Goal: Transaction & Acquisition: Book appointment/travel/reservation

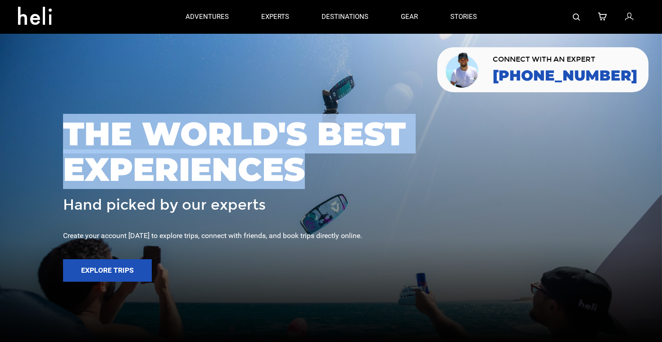
drag, startPoint x: 64, startPoint y: 130, endPoint x: 355, endPoint y: 176, distance: 294.0
click at [351, 174] on span "THE WORLD'S BEST EXPERIENCES" at bounding box center [331, 151] width 536 height 71
click at [355, 176] on span "THE WORLD'S BEST EXPERIENCES" at bounding box center [331, 151] width 536 height 71
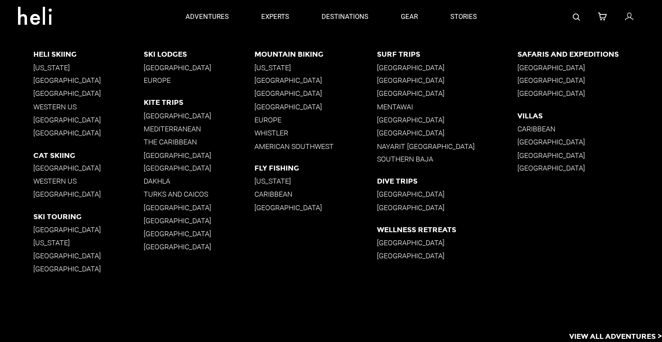
click at [395, 68] on p "[GEOGRAPHIC_DATA]" at bounding box center [447, 67] width 141 height 9
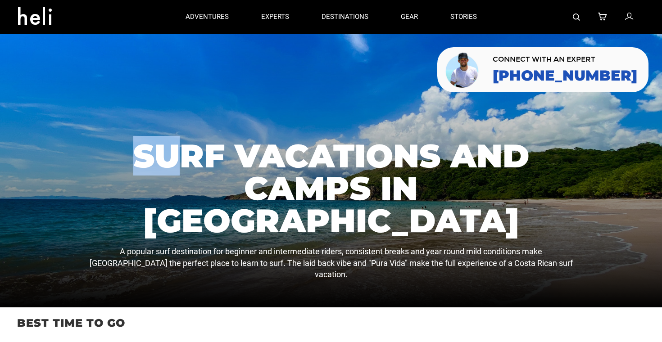
drag, startPoint x: 125, startPoint y: 196, endPoint x: 574, endPoint y: 267, distance: 454.4
click at [574, 267] on div "Surf Vacations and Camps in [GEOGRAPHIC_DATA] A popular surf destination for be…" at bounding box center [331, 171] width 662 height 274
click at [574, 267] on div at bounding box center [331, 171] width 662 height 274
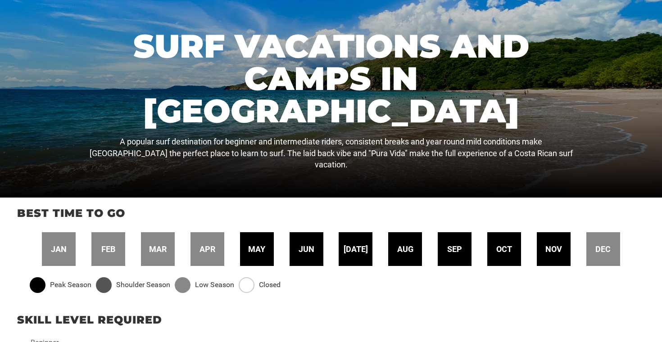
scroll to position [113, 0]
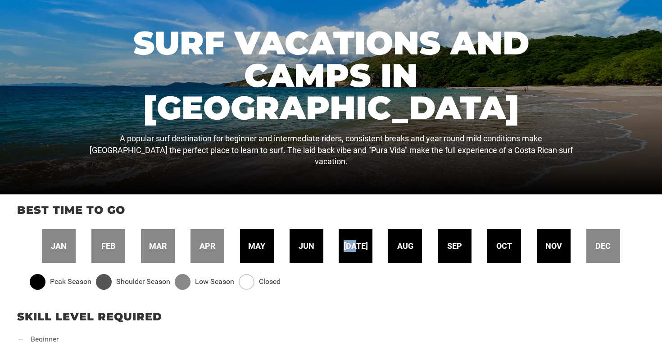
drag, startPoint x: 349, startPoint y: 246, endPoint x: 371, endPoint y: 246, distance: 22.1
click at [371, 246] on div "[DATE]" at bounding box center [355, 246] width 34 height 34
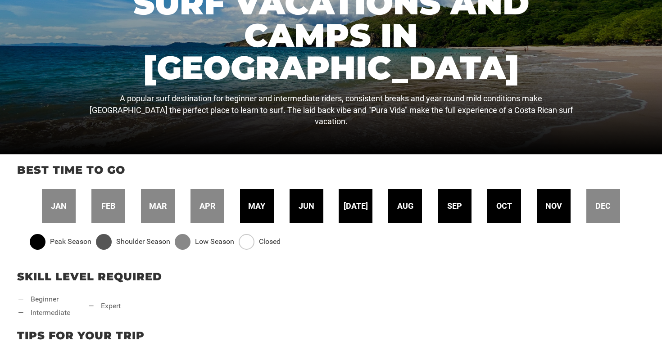
scroll to position [167, 0]
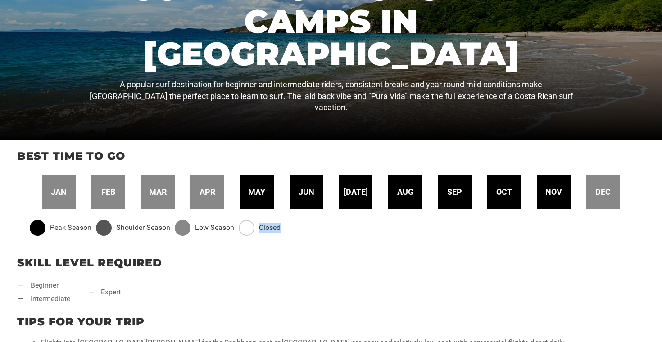
drag, startPoint x: 258, startPoint y: 227, endPoint x: 300, endPoint y: 229, distance: 41.9
click at [300, 229] on div "Peak Season Shoulder Season Low Season Closed" at bounding box center [331, 228] width 612 height 16
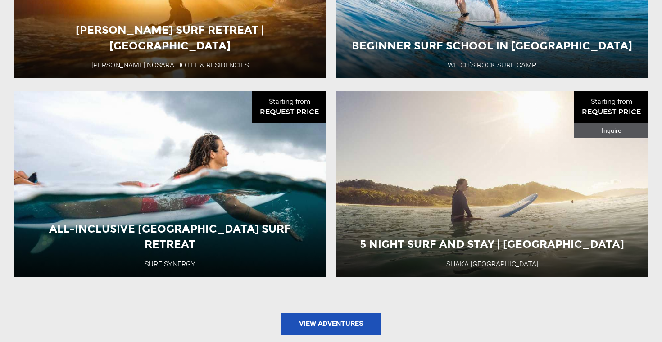
scroll to position [876, 0]
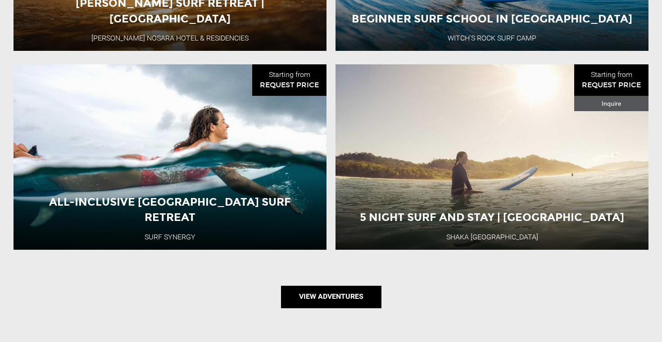
click at [337, 289] on link "View Adventures" at bounding box center [331, 297] width 100 height 23
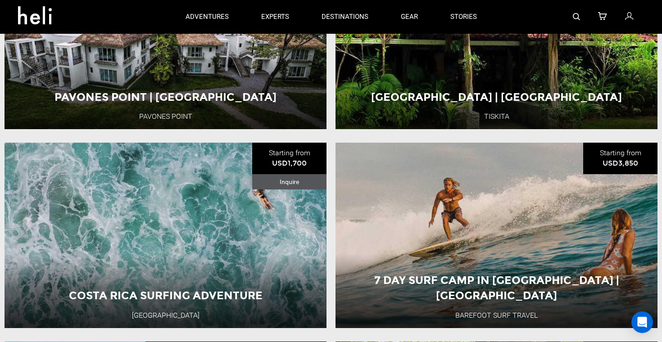
scroll to position [1197, 0]
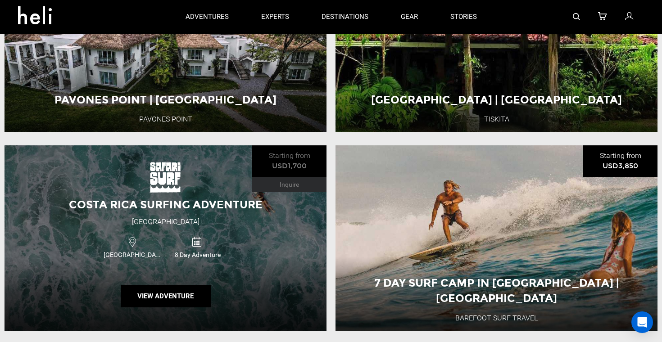
click at [264, 250] on div "Costa Rica Surfing Adventure Safari Surf School [GEOGRAPHIC_DATA] 8 Day Adventu…" at bounding box center [166, 237] width 322 height 185
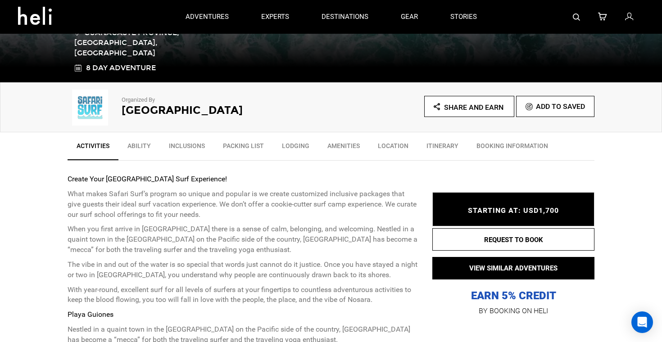
scroll to position [214, 0]
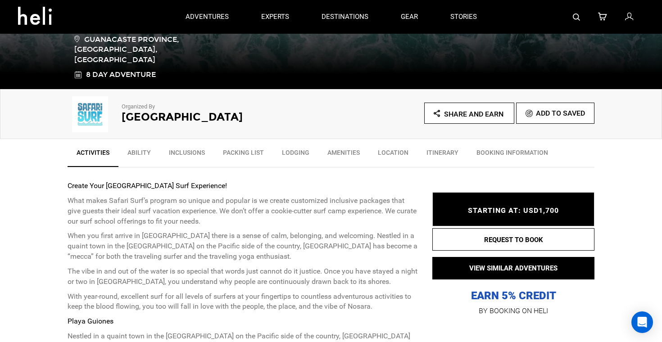
click at [93, 126] on img at bounding box center [90, 114] width 45 height 36
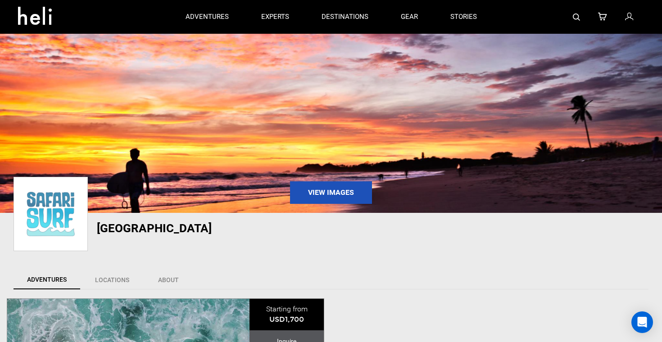
click at [80, 233] on img at bounding box center [51, 214] width 70 height 69
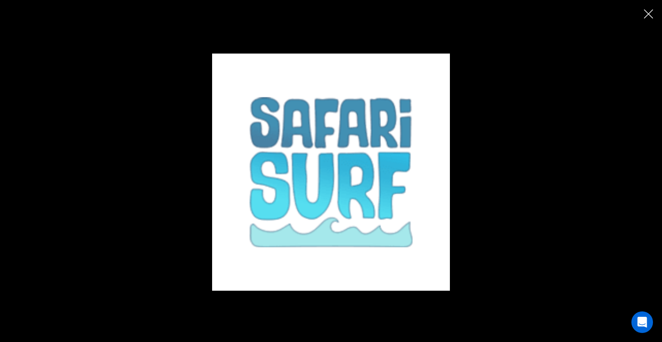
click at [431, 120] on img at bounding box center [330, 172] width 237 height 237
click at [468, 120] on div at bounding box center [330, 146] width 511 height 289
click at [649, 18] on img "Close" at bounding box center [648, 13] width 9 height 9
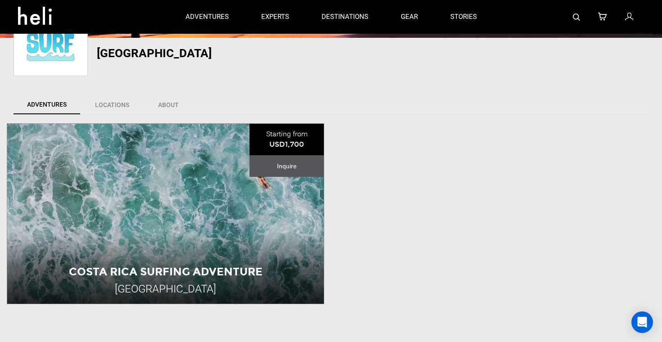
scroll to position [168, 0]
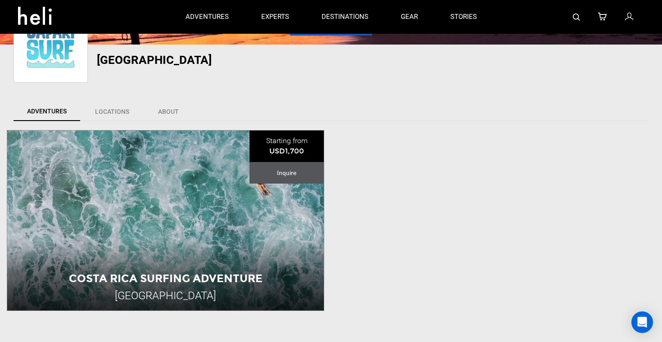
click at [104, 54] on h1 "[GEOGRAPHIC_DATA]" at bounding box center [268, 60] width 342 height 13
drag, startPoint x: 100, startPoint y: 57, endPoint x: 230, endPoint y: 57, distance: 130.5
click at [230, 57] on h1 "[GEOGRAPHIC_DATA]" at bounding box center [268, 60] width 342 height 13
click at [492, 195] on div "Costa Rica Surfing Adventure [GEOGRAPHIC_DATA] Starting from USD1,700 Inquire A…" at bounding box center [331, 245] width 662 height 230
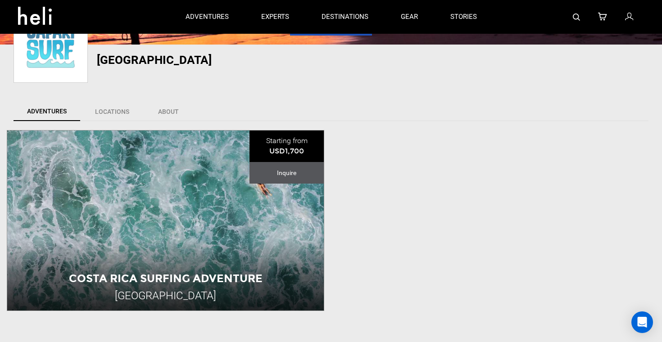
click at [497, 196] on div "Costa Rica Surfing Adventure [GEOGRAPHIC_DATA] Starting from USD1,700 Inquire A…" at bounding box center [331, 245] width 662 height 230
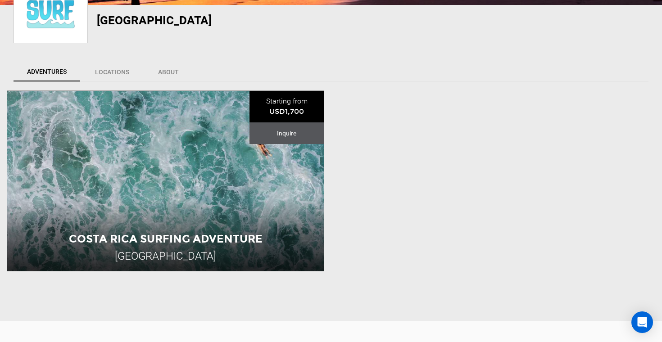
scroll to position [221, 0]
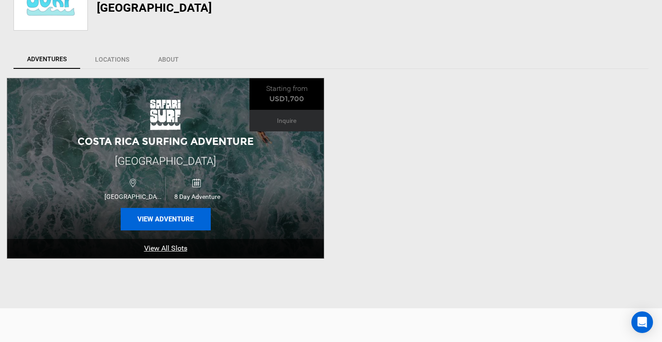
click at [181, 217] on button "View Adventure" at bounding box center [166, 219] width 90 height 23
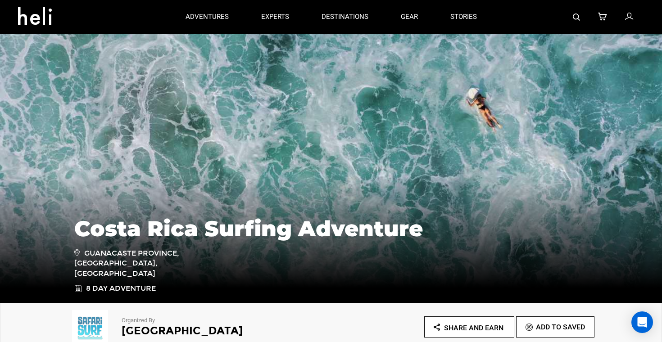
click at [390, 241] on h1 "Costa Rica Surfing Adventure" at bounding box center [330, 229] width 513 height 24
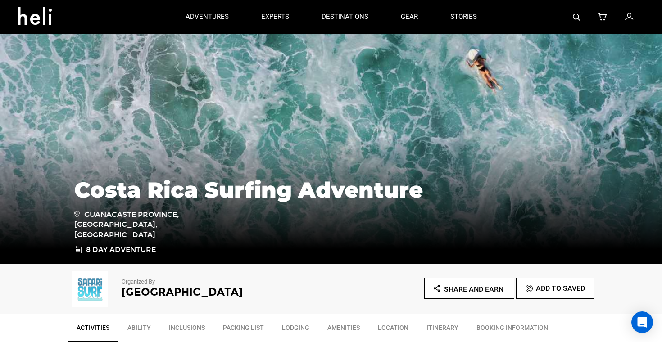
scroll to position [56, 0]
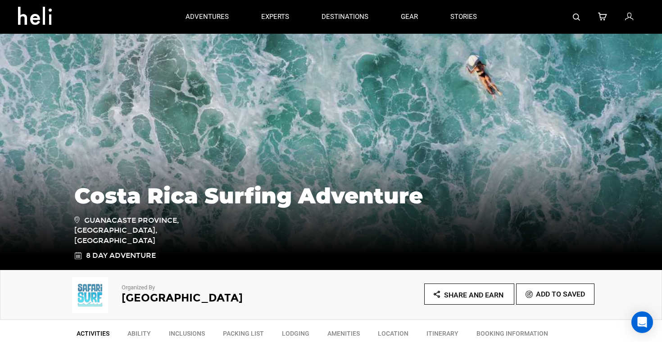
scroll to position [45, 0]
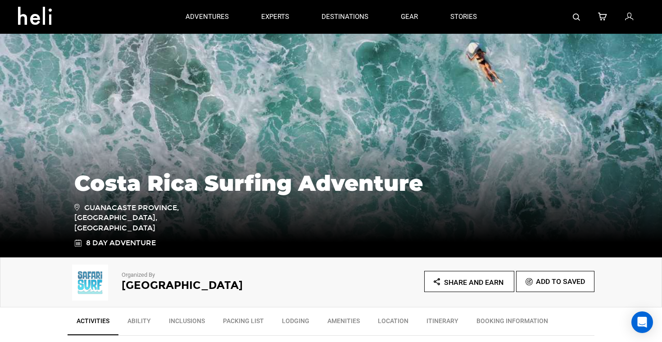
type input "Surf"
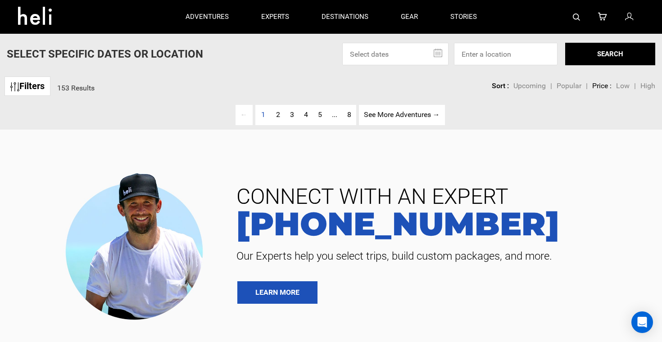
drag, startPoint x: 113, startPoint y: 47, endPoint x: 193, endPoint y: 47, distance: 79.7
click at [193, 47] on p "Select Specific Dates Or Location" at bounding box center [105, 53] width 196 height 15
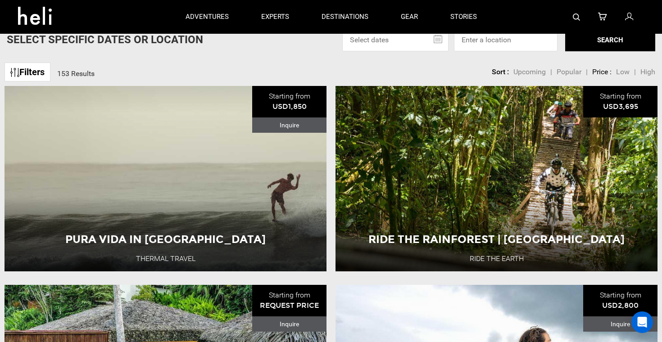
scroll to position [60, 0]
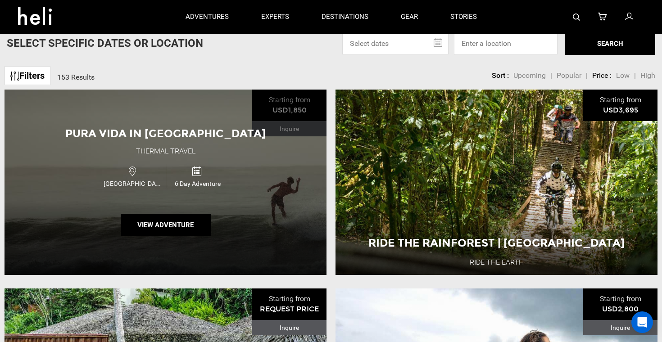
click at [304, 159] on div "Pura Vida in [GEOGRAPHIC_DATA] Thermal Travel [GEOGRAPHIC_DATA] 6 Day Adventure…" at bounding box center [166, 182] width 322 height 185
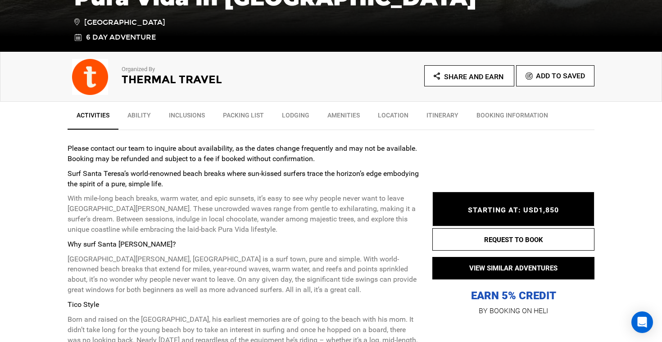
scroll to position [253, 0]
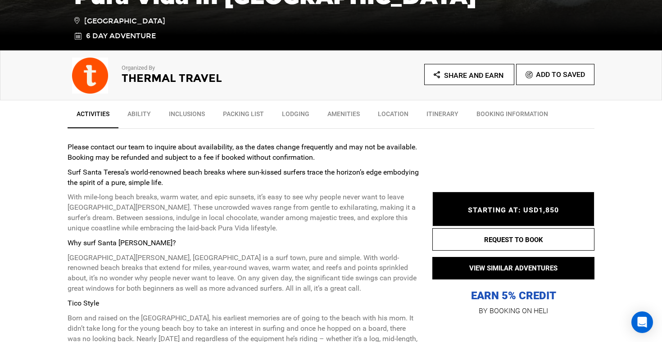
type input "Surf"
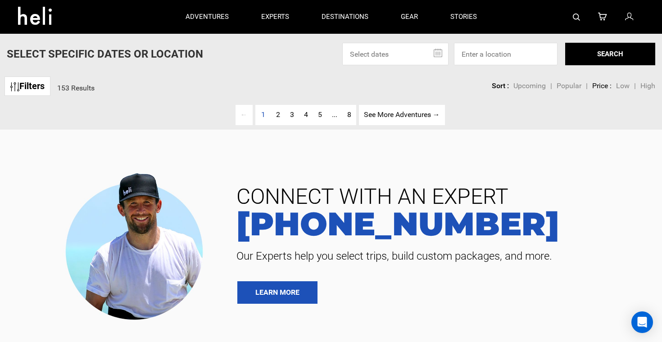
scroll to position [128, 0]
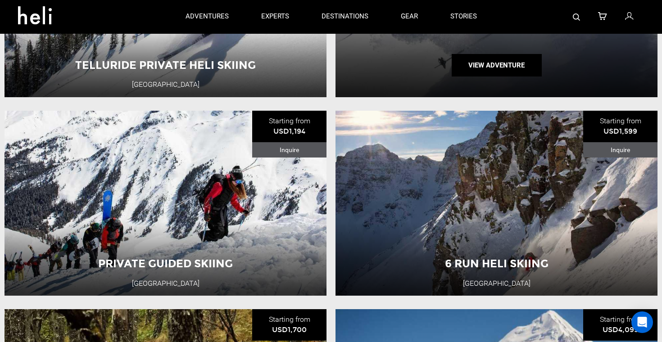
scroll to position [948, 0]
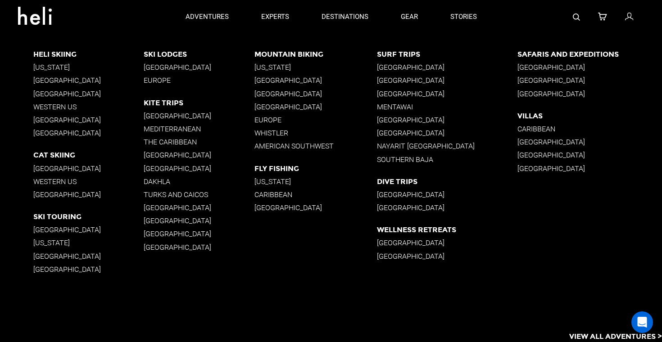
click at [399, 67] on p "[GEOGRAPHIC_DATA]" at bounding box center [447, 67] width 141 height 9
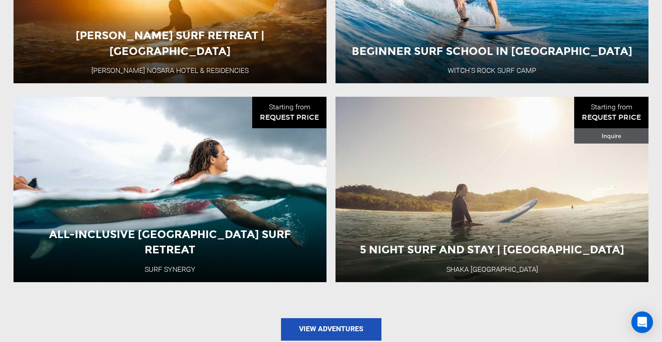
scroll to position [845, 0]
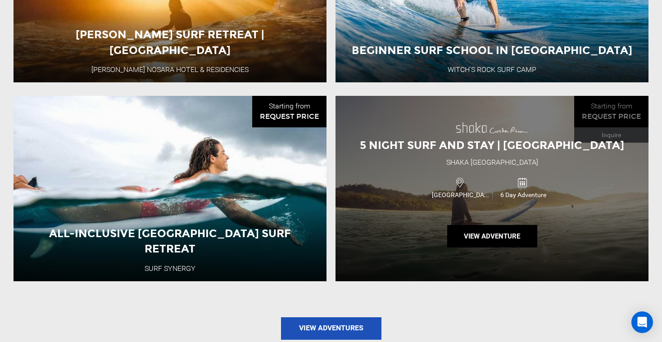
click at [431, 218] on div "5 Night Surf and Stay | [GEOGRAPHIC_DATA] Shaka [GEOGRAPHIC_DATA] [GEOGRAPHIC_D…" at bounding box center [491, 188] width 313 height 185
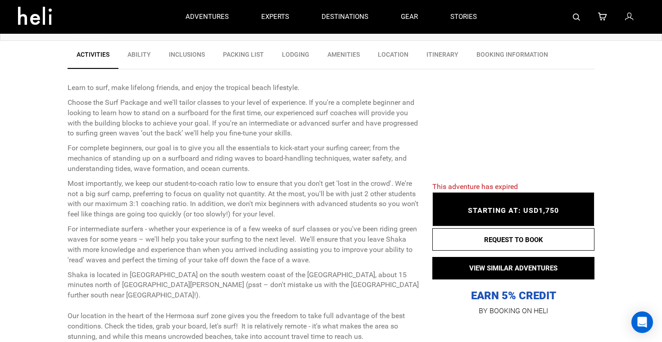
scroll to position [306, 0]
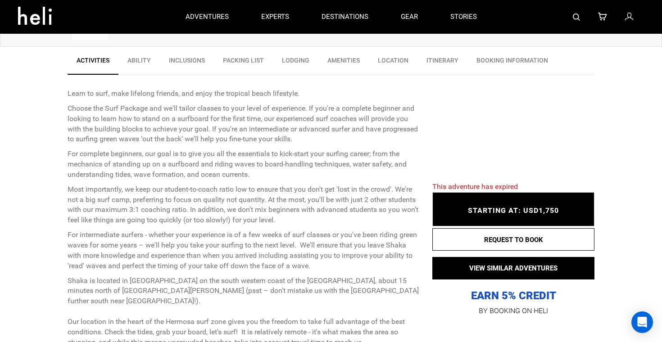
click at [380, 65] on link "Location" at bounding box center [393, 62] width 49 height 23
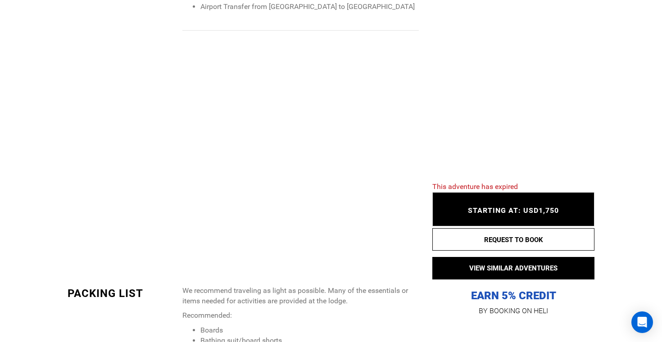
scroll to position [0, 0]
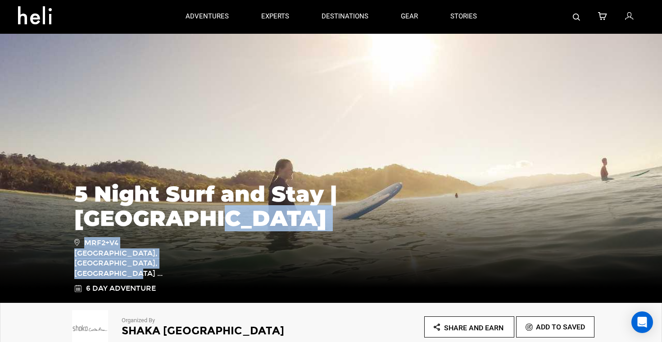
drag, startPoint x: 59, startPoint y: 261, endPoint x: 215, endPoint y: 261, distance: 155.3
click at [214, 261] on div "5 Night Surf and Stay | [GEOGRAPHIC_DATA] MRF2+V4 [GEOGRAPHIC_DATA], [GEOGRAPHI…" at bounding box center [331, 235] width 662 height 135
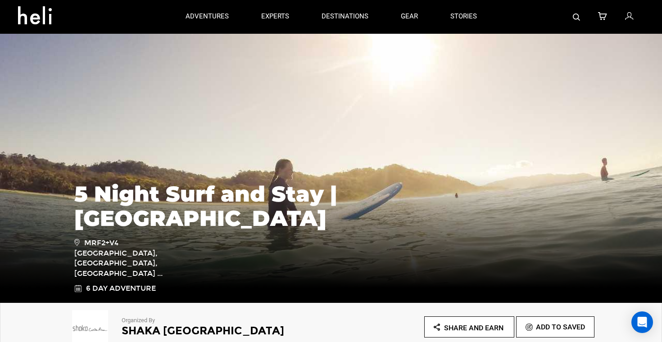
click at [215, 261] on div "5 Night Surf and Stay | [GEOGRAPHIC_DATA] MRF2+V4 [GEOGRAPHIC_DATA], [GEOGRAPHI…" at bounding box center [331, 233] width 527 height 121
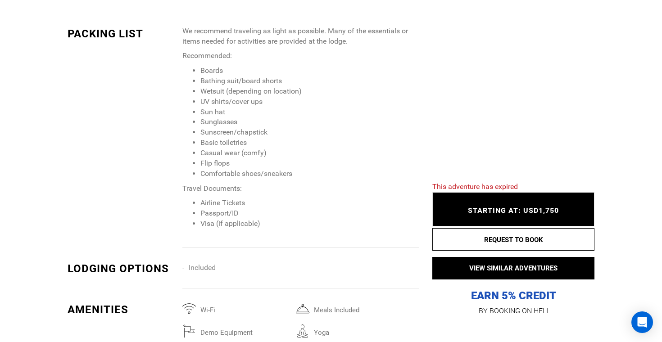
scroll to position [1353, 0]
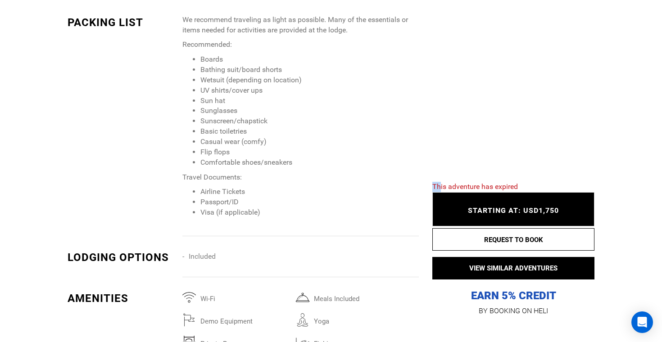
drag, startPoint x: 430, startPoint y: 182, endPoint x: 541, endPoint y: 182, distance: 110.7
click at [540, 182] on div "This adventure has expired STARTING AT: USD1,750 STARTING AT: USD1,750 REQUEST …" at bounding box center [507, 242] width 176 height 149
click at [541, 182] on div "This adventure has expired STARTING AT: USD1,750 STARTING AT: USD1,750 REQUEST …" at bounding box center [507, 242] width 176 height 149
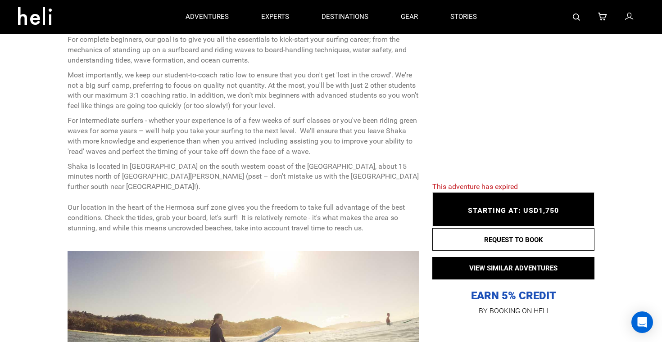
scroll to position [0, 0]
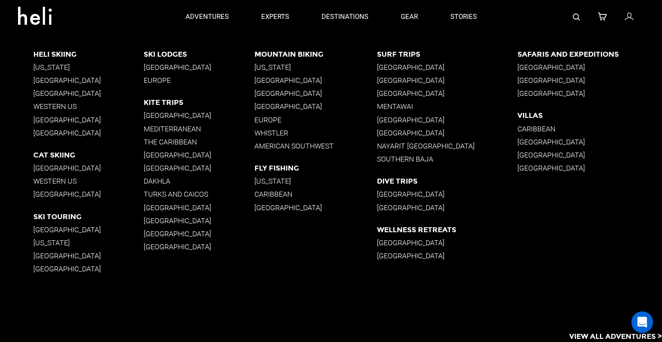
click at [391, 69] on p "[GEOGRAPHIC_DATA]" at bounding box center [447, 67] width 141 height 9
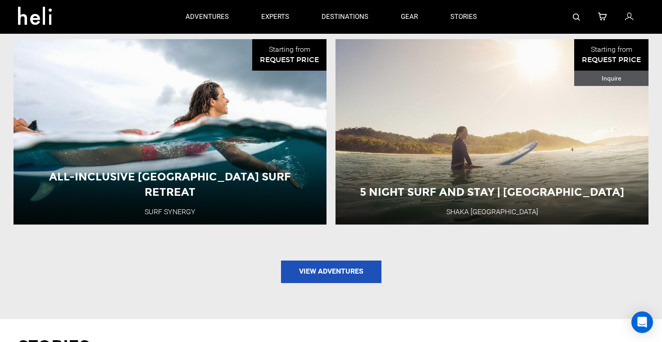
scroll to position [893, 0]
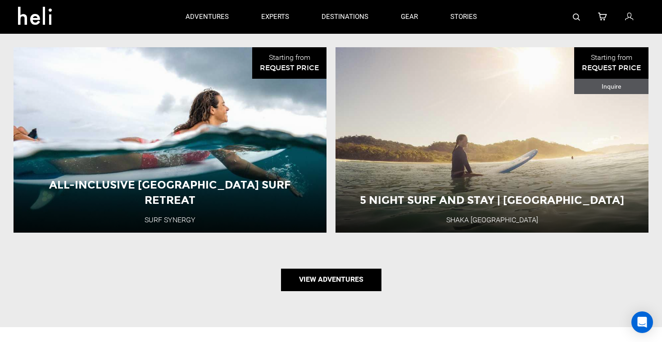
click at [331, 278] on link "View Adventures" at bounding box center [331, 280] width 100 height 23
type input "Surf"
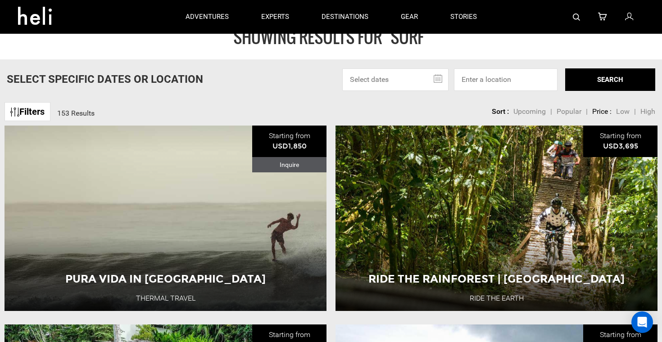
scroll to position [23, 0]
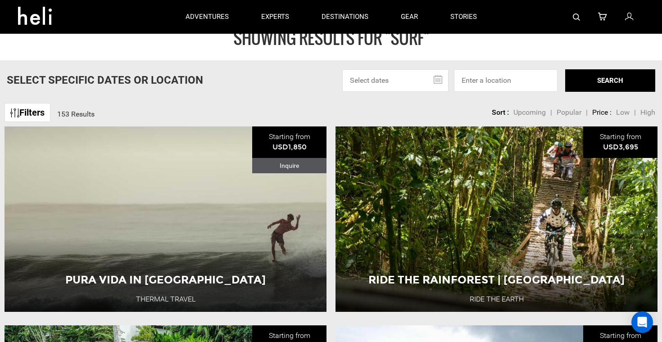
drag, startPoint x: 57, startPoint y: 112, endPoint x: 151, endPoint y: 114, distance: 94.5
click at [147, 112] on div "Filters 153 Results sortby Sort Upcoming Popular Price: Low to High Price : Hig…" at bounding box center [331, 108] width 662 height 19
click at [151, 114] on div "Filters 153 Results sortby Sort Upcoming Popular Price: Low to High Price : Hig…" at bounding box center [331, 108] width 662 height 19
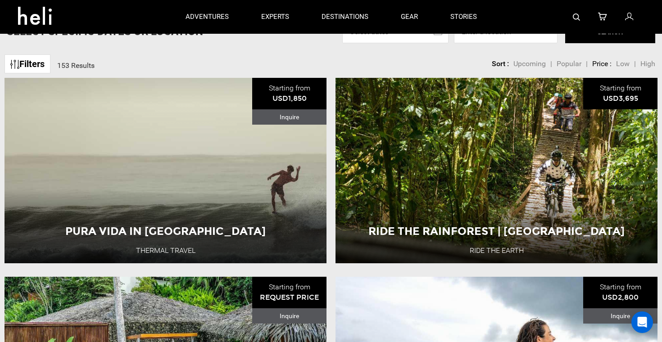
scroll to position [74, 0]
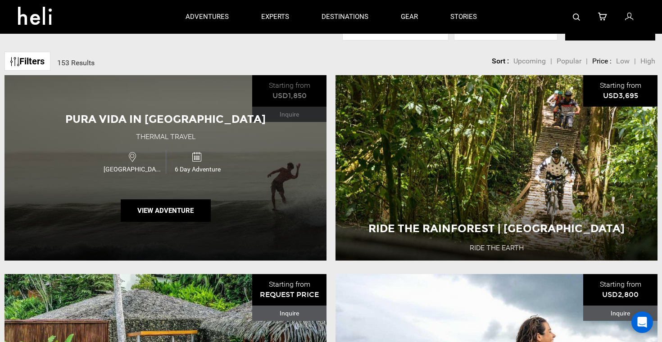
click at [196, 133] on div "Pura Vida in [GEOGRAPHIC_DATA] Thermal Travel [GEOGRAPHIC_DATA] 6 Day Adventure…" at bounding box center [166, 167] width 322 height 185
